Goal: Register for event/course

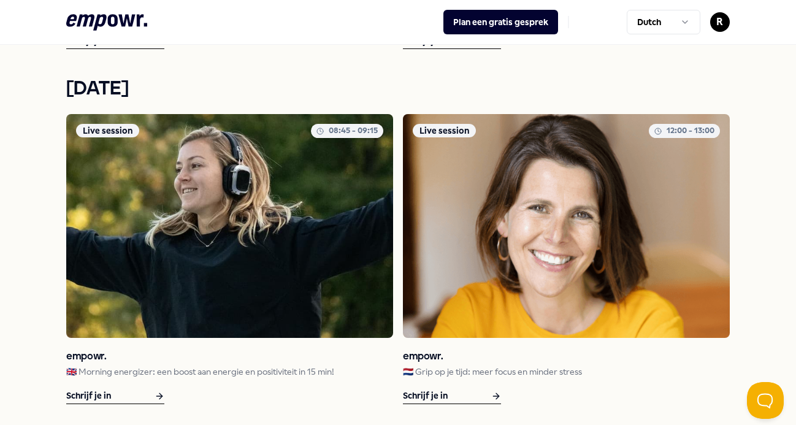
scroll to position [1135, 0]
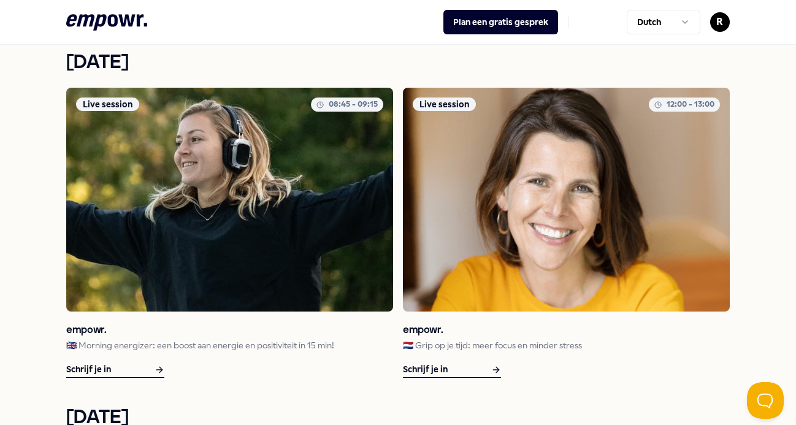
click at [158, 363] on icon at bounding box center [160, 370] width 10 height 15
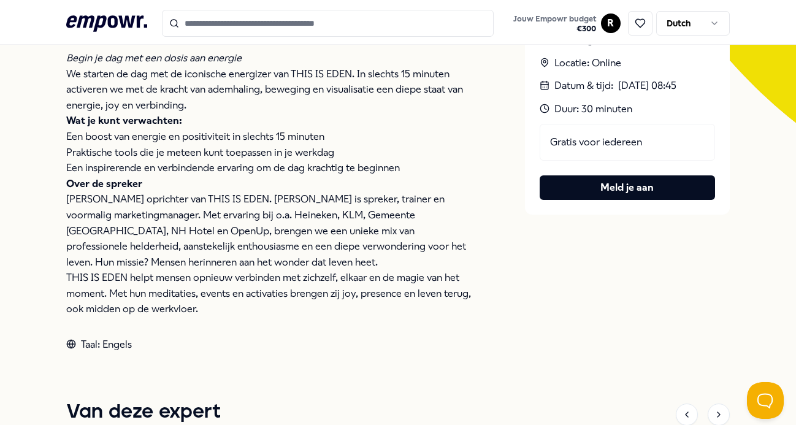
scroll to position [463, 0]
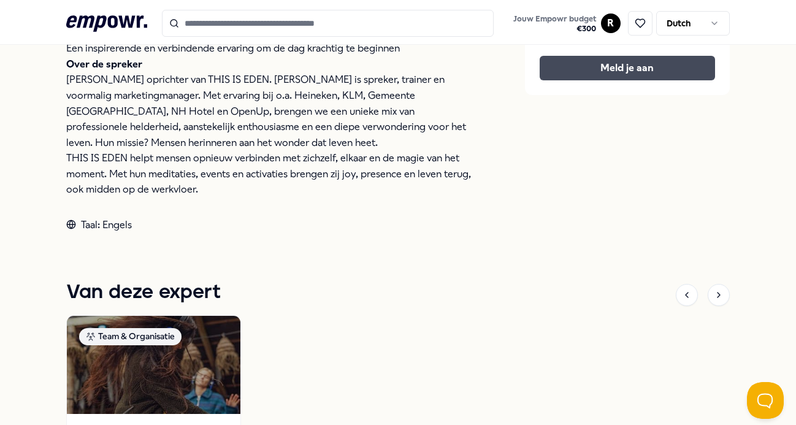
click at [582, 77] on button "Meld je aan" at bounding box center [627, 68] width 175 height 25
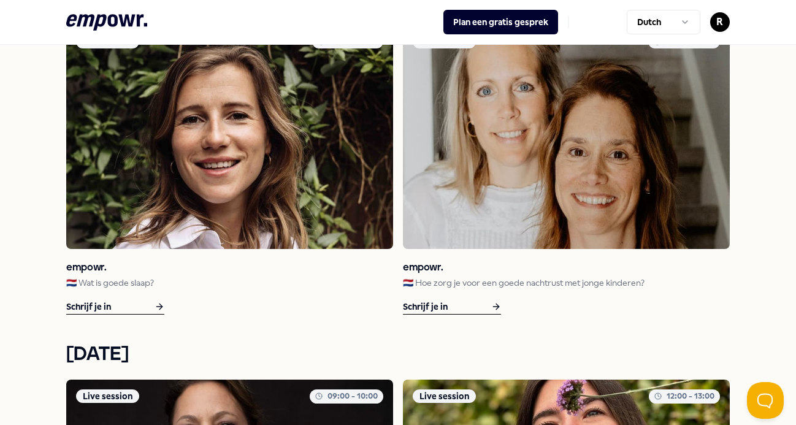
scroll to position [1571, 0]
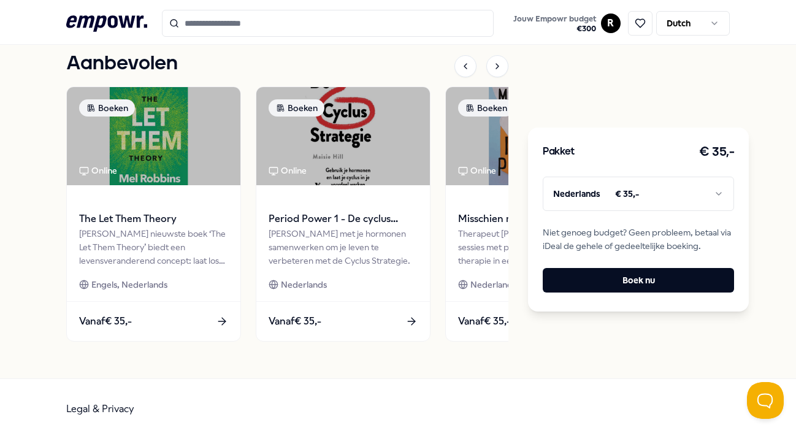
scroll to position [644, 0]
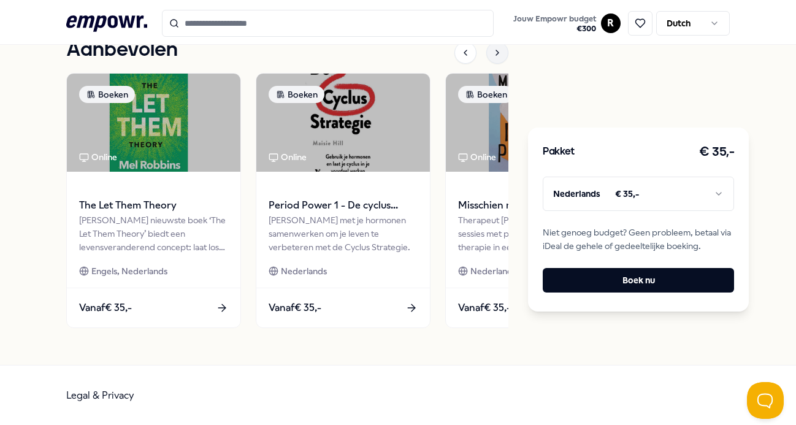
click at [502, 58] on div at bounding box center [497, 53] width 22 height 22
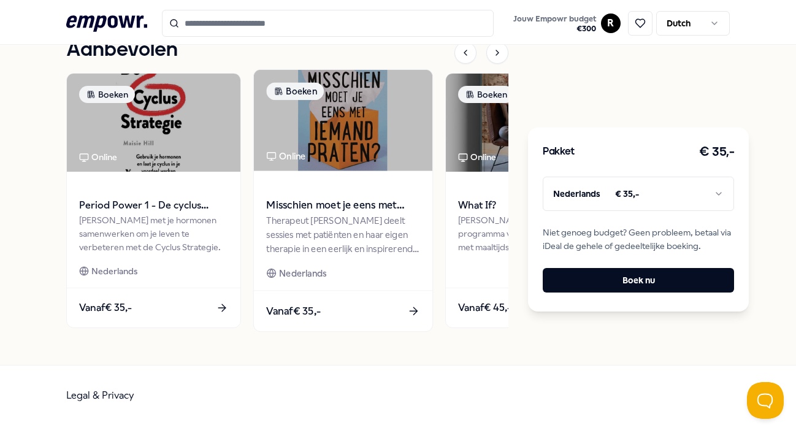
click at [327, 131] on img at bounding box center [343, 120] width 179 height 101
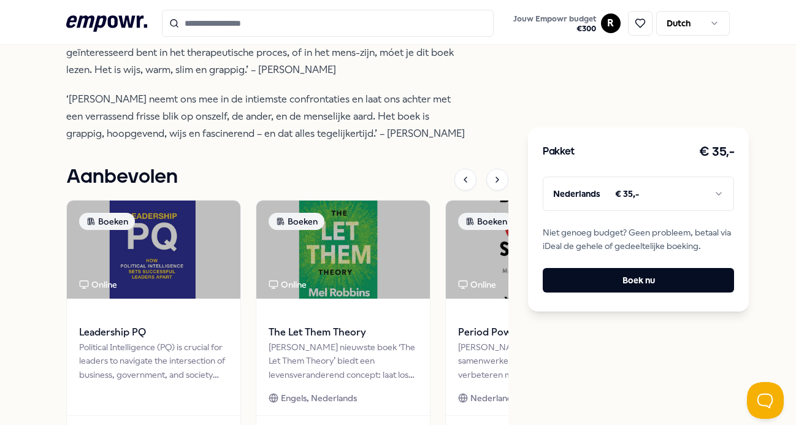
scroll to position [612, 0]
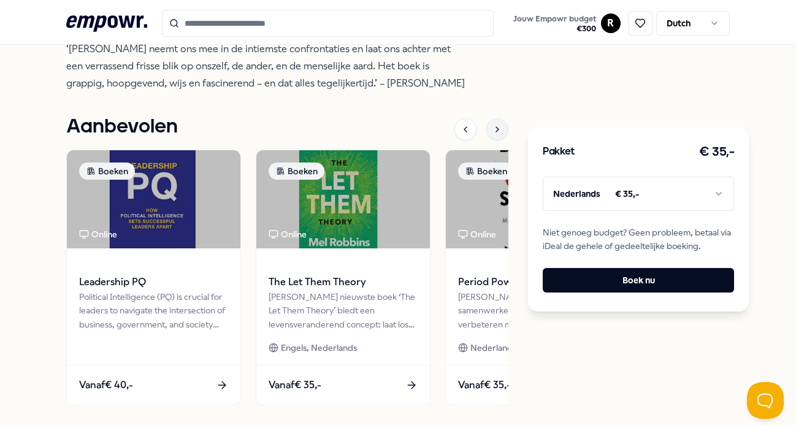
click at [491, 137] on div at bounding box center [497, 129] width 22 height 22
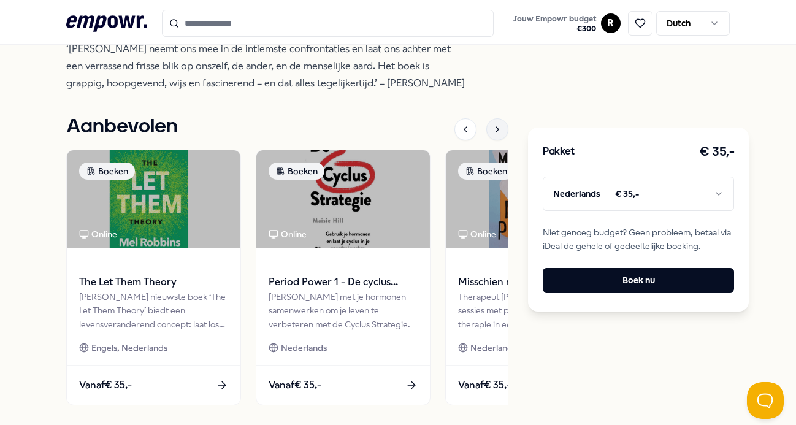
click at [491, 137] on div at bounding box center [497, 129] width 22 height 22
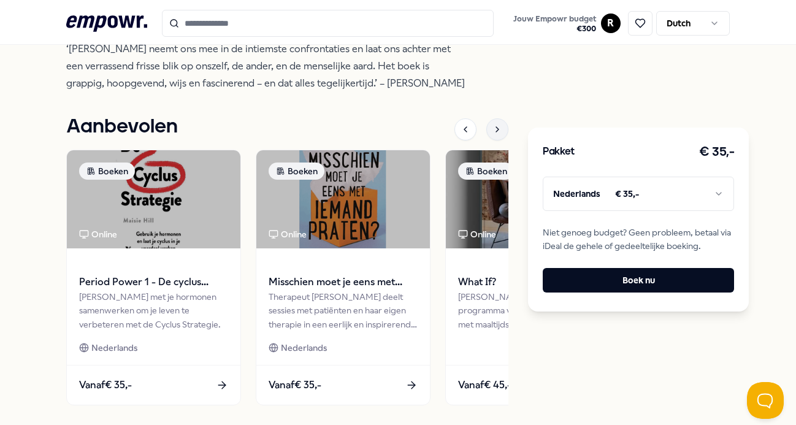
click at [491, 137] on div at bounding box center [497, 129] width 22 height 22
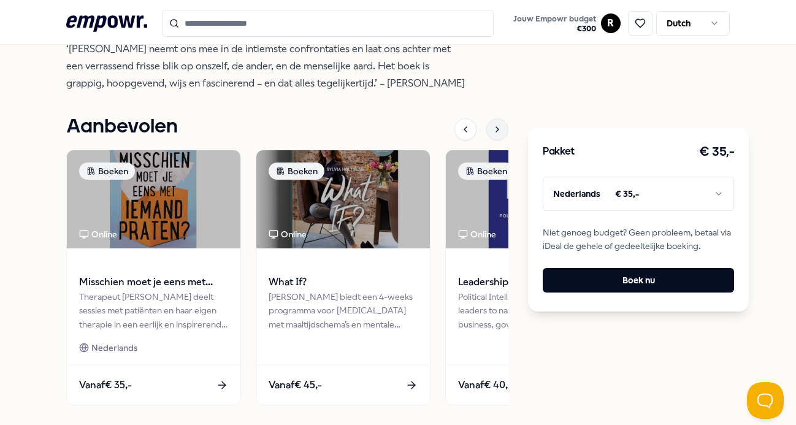
click at [500, 133] on icon at bounding box center [498, 130] width 10 height 10
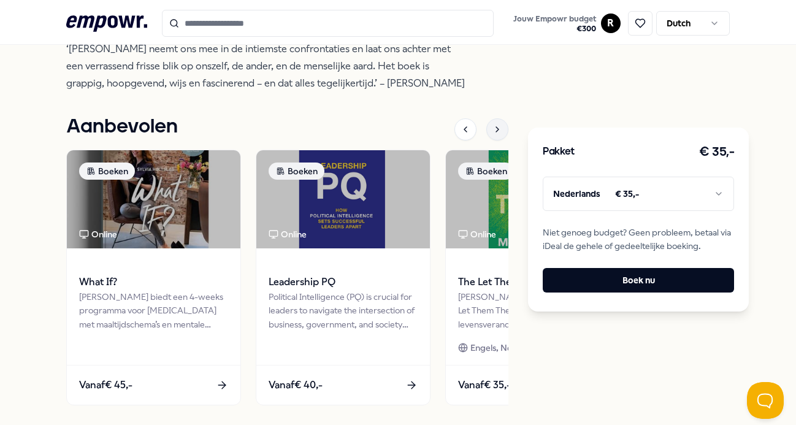
click at [500, 133] on icon at bounding box center [498, 130] width 10 height 10
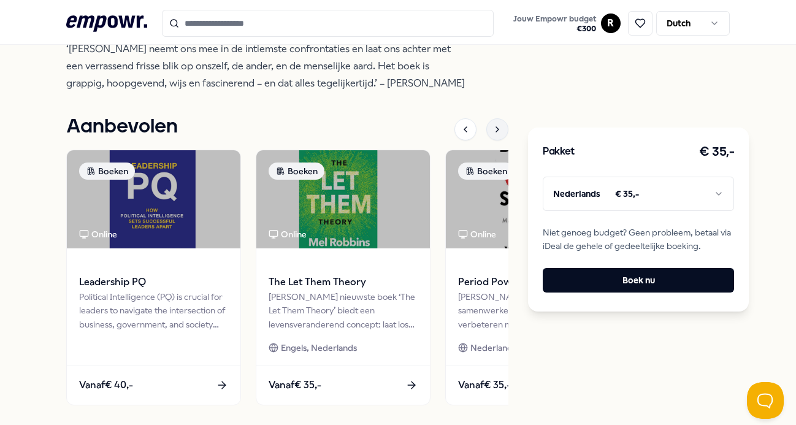
click at [500, 133] on icon at bounding box center [498, 130] width 10 height 10
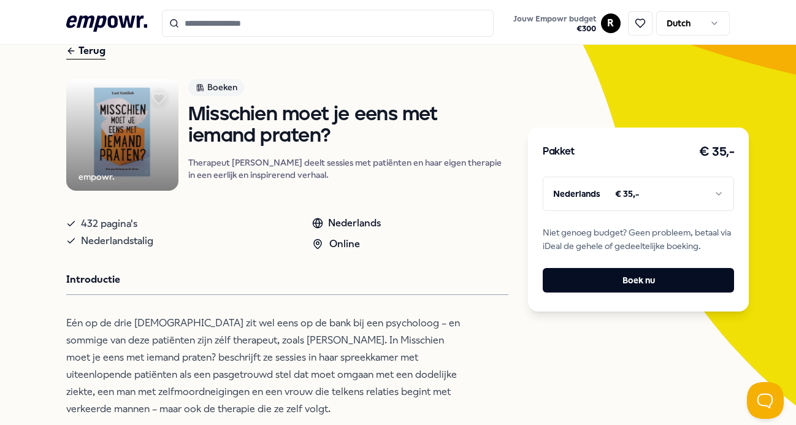
scroll to position [0, 0]
